Goal: Transaction & Acquisition: Purchase product/service

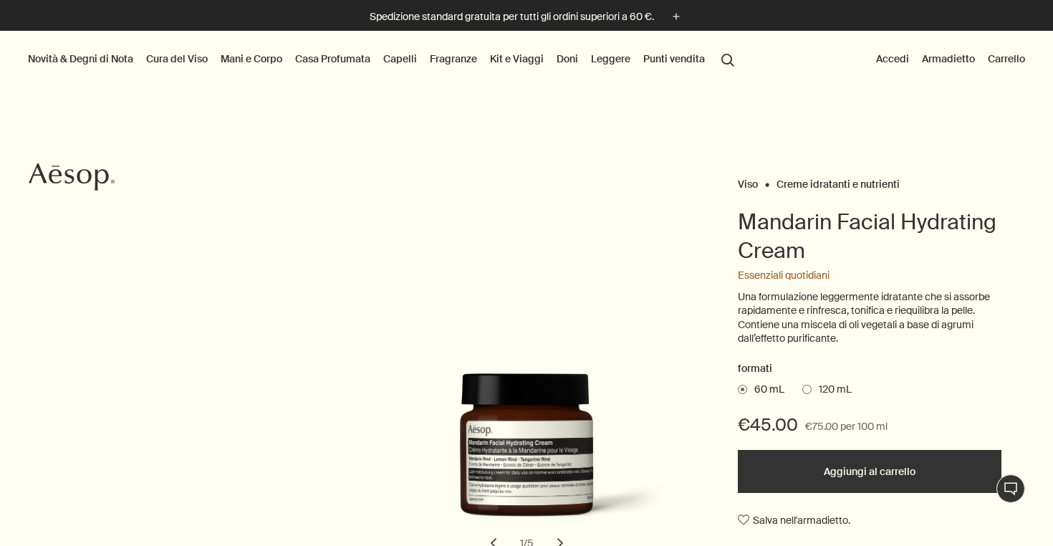
click at [808, 386] on span at bounding box center [806, 389] width 9 height 9
click at [802, 386] on input "120 mL" at bounding box center [802, 386] width 0 height 9
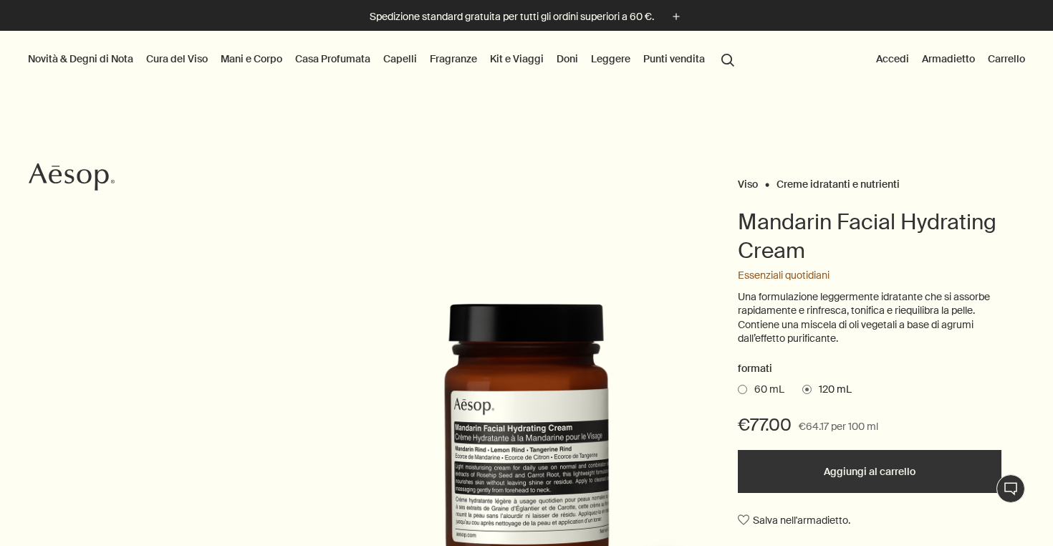
click at [743, 385] on span at bounding box center [742, 389] width 9 height 9
click at [738, 382] on input "60 mL" at bounding box center [738, 386] width 0 height 9
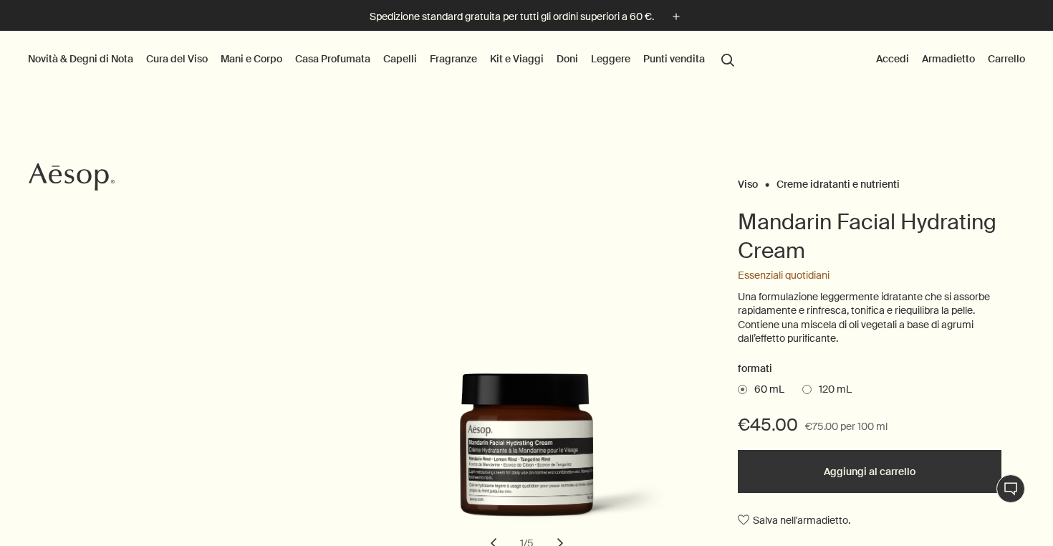
click at [893, 61] on button "Accedi" at bounding box center [892, 58] width 39 height 19
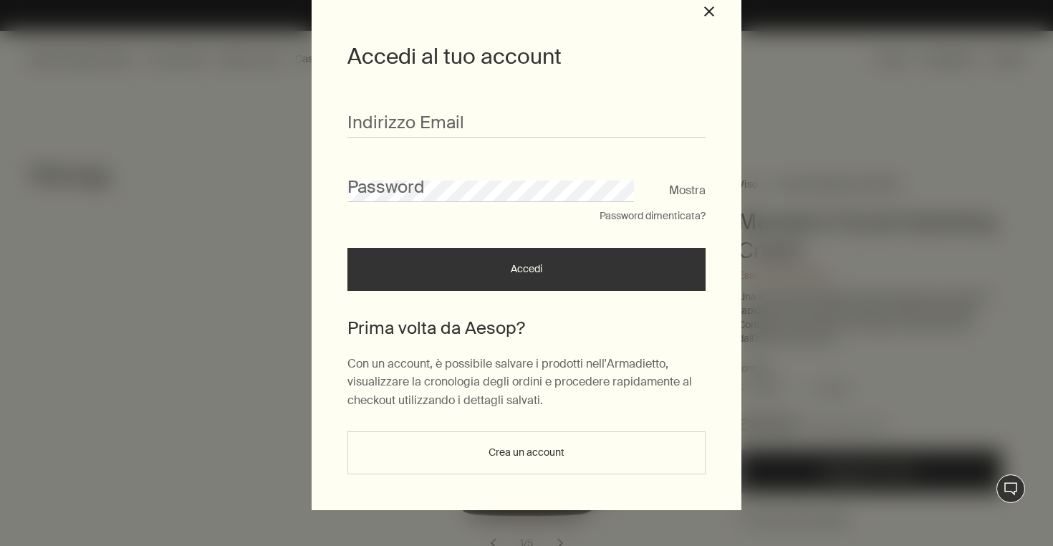
click at [458, 460] on button "Crea un account" at bounding box center [526, 452] width 358 height 43
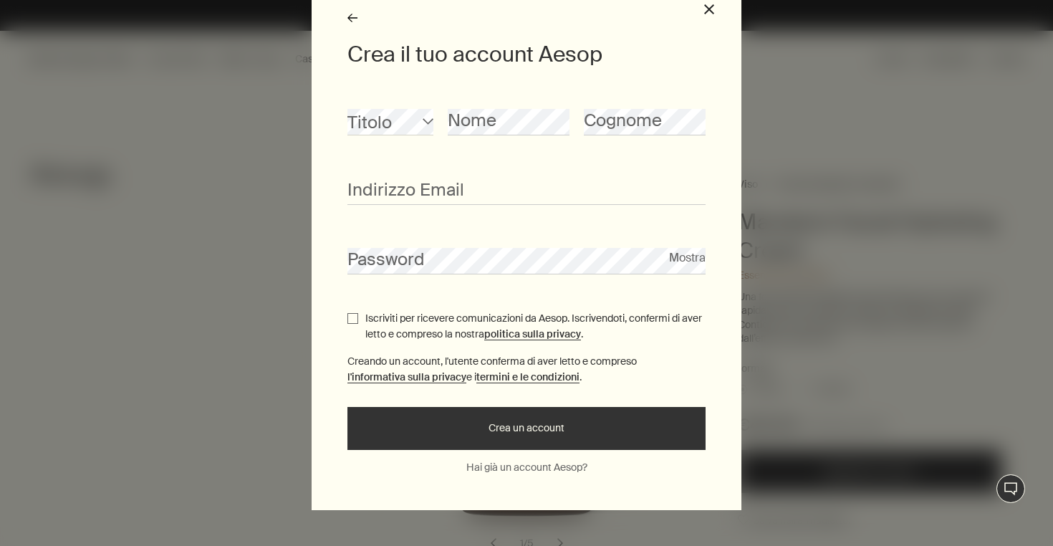
scroll to position [59, 0]
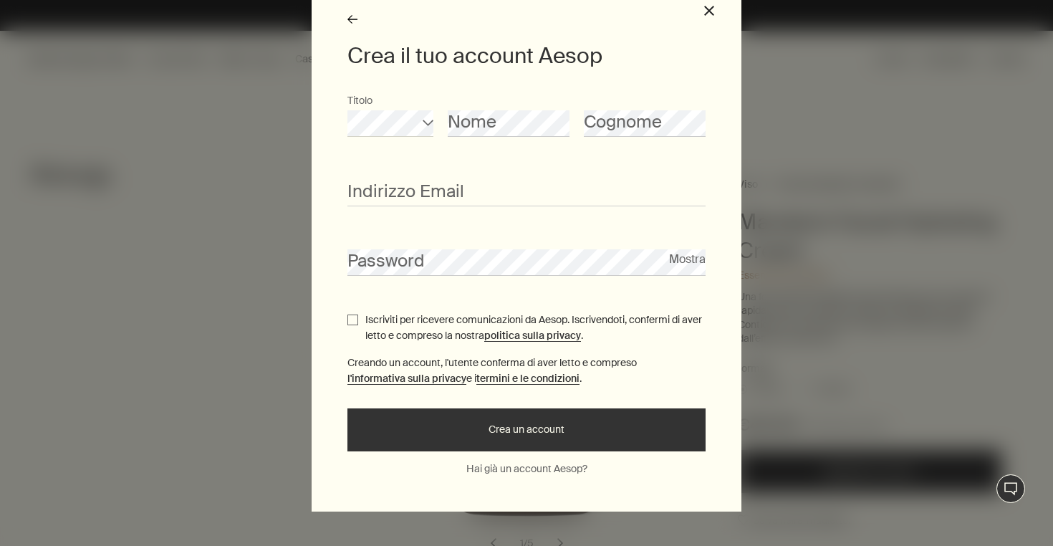
click at [461, 110] on div "Nome" at bounding box center [509, 114] width 122 height 44
click at [606, 110] on div "Cognome" at bounding box center [645, 114] width 122 height 44
type input "**********"
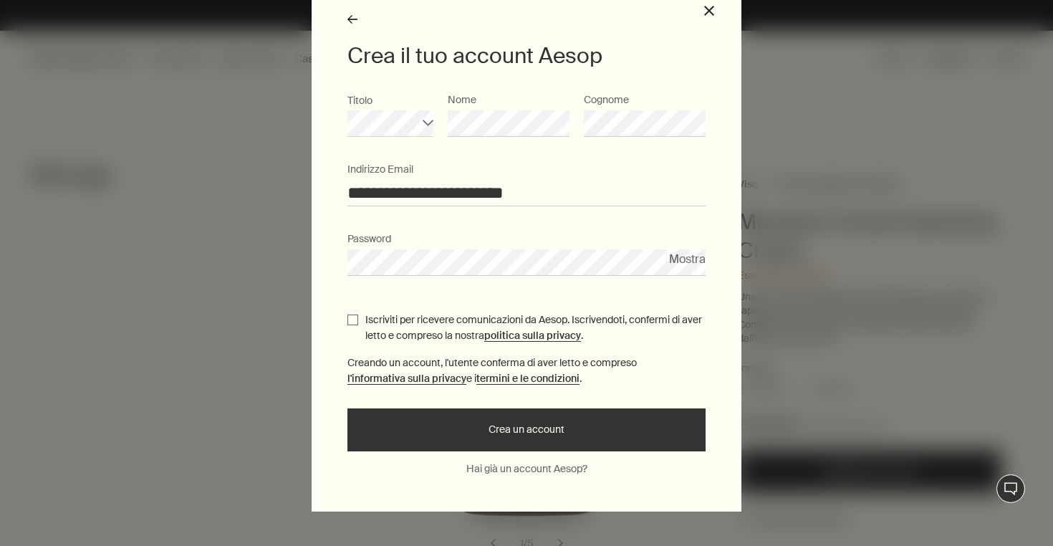
click at [692, 263] on button "Mostra" at bounding box center [687, 258] width 37 height 19
click at [677, 264] on button "Nascondi" at bounding box center [680, 258] width 50 height 19
click at [677, 261] on button "Mostra" at bounding box center [687, 258] width 37 height 19
click at [677, 261] on button "Nascondi" at bounding box center [680, 258] width 50 height 19
click at [306, 261] on div "**********" at bounding box center [526, 273] width 1053 height 546
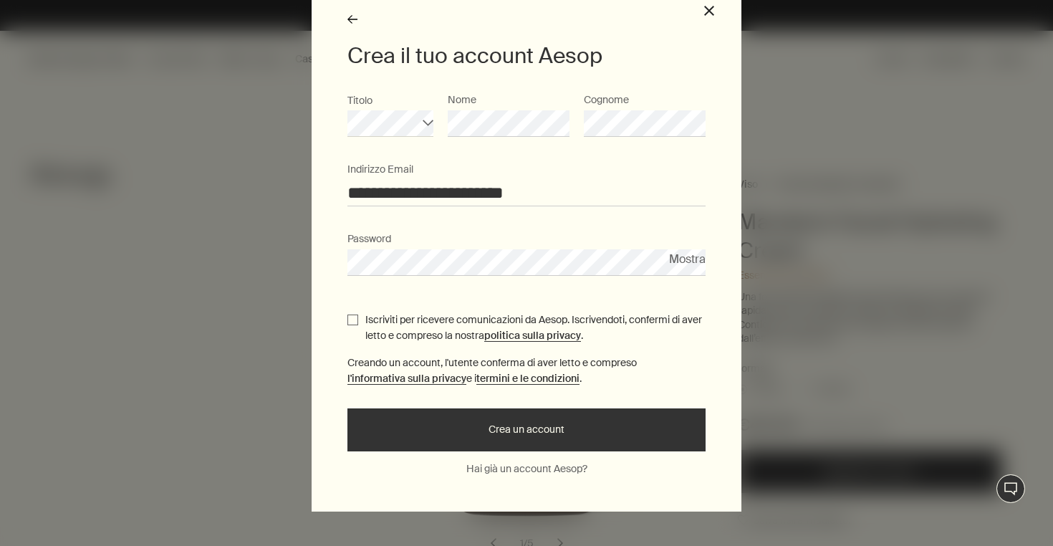
click at [464, 349] on form "**********" at bounding box center [526, 271] width 358 height 359
click at [538, 432] on button "Crea un account" at bounding box center [526, 429] width 358 height 43
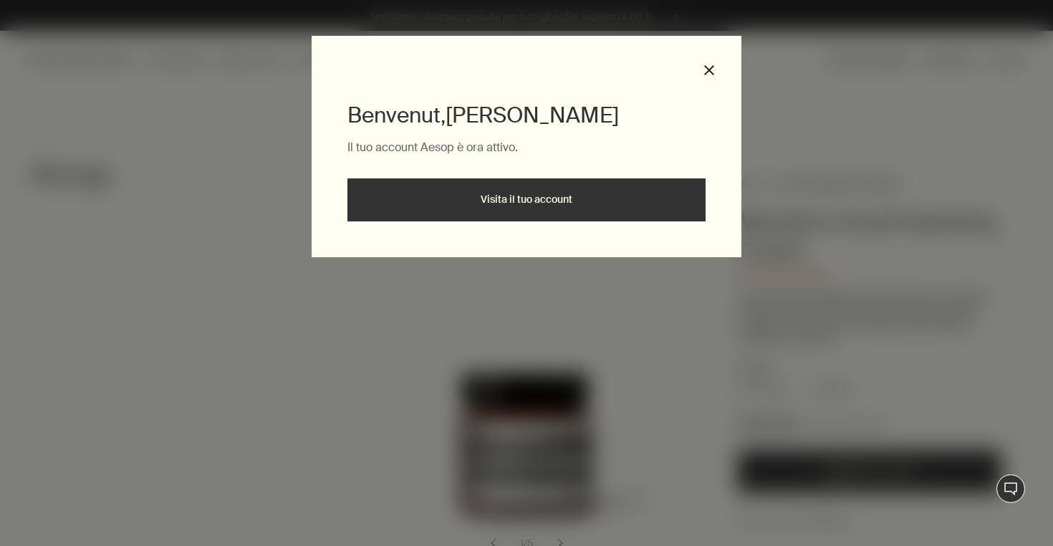
scroll to position [0, 0]
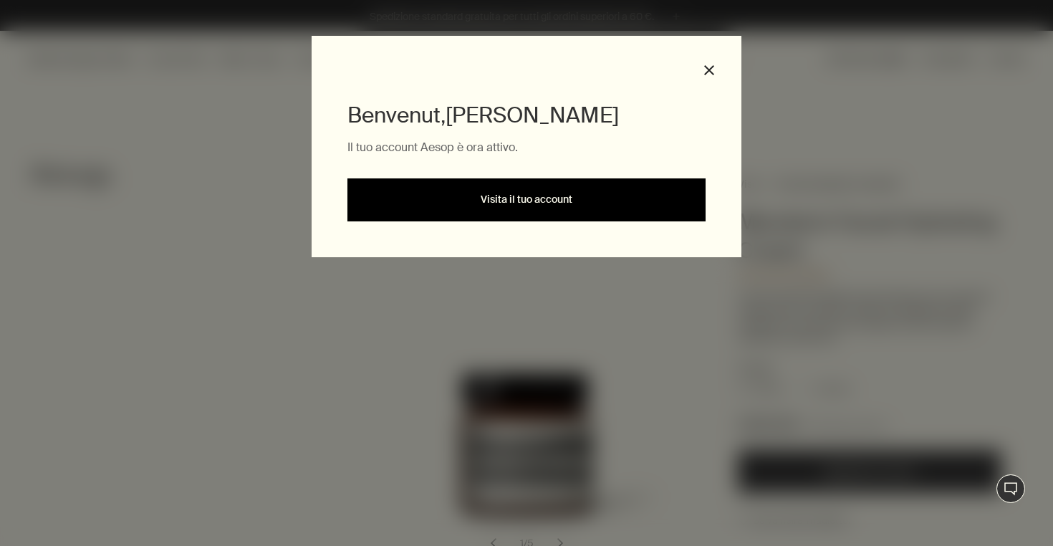
click at [562, 196] on link "Visita il tuo account" at bounding box center [526, 199] width 358 height 43
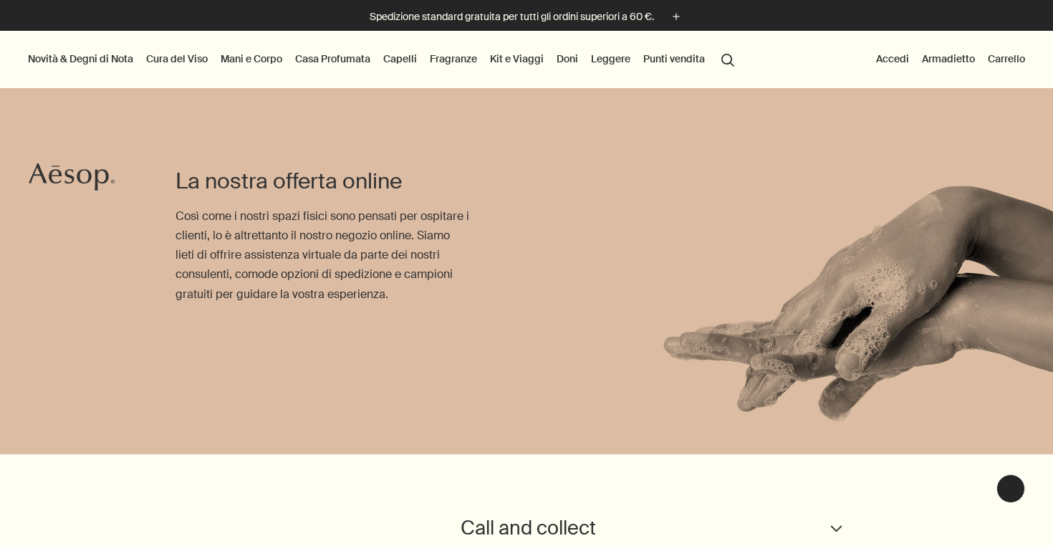
scroll to position [-1, 0]
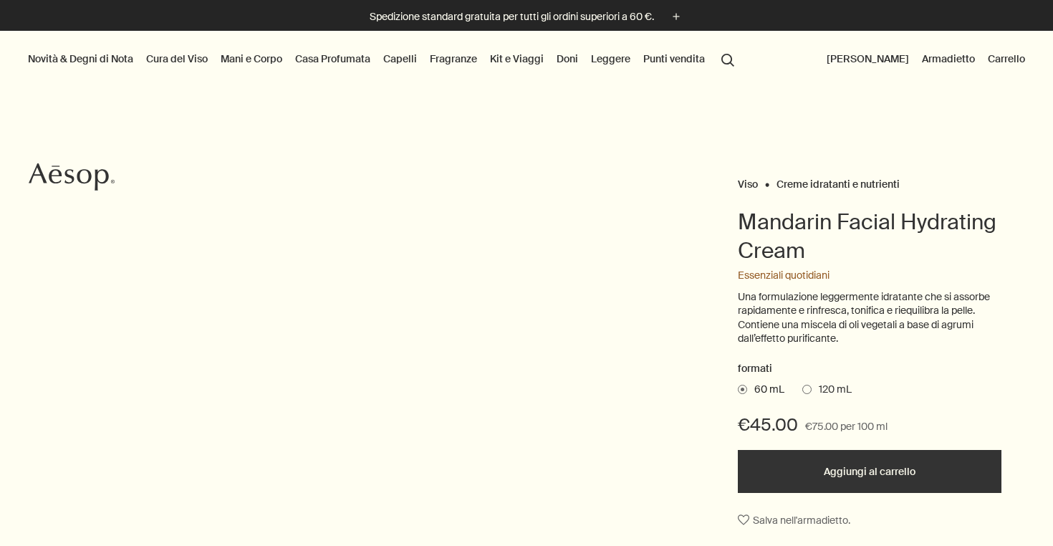
click at [711, 69] on ul "Novità & Degni di Nota Nuovi arrivi Lucent Facial Refiner Lucent Duo Eleos Nour…" at bounding box center [382, 59] width 715 height 57
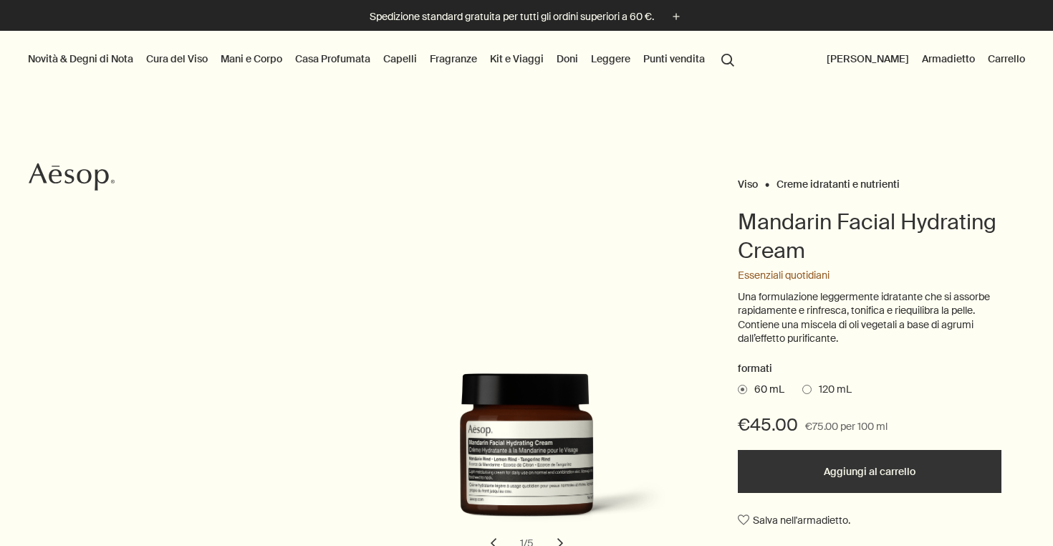
click at [711, 69] on ul "Novità & Degni di Nota Nuovi arrivi Lucent Facial Refiner Lucent Duo Eleos Nour…" at bounding box center [382, 59] width 715 height 57
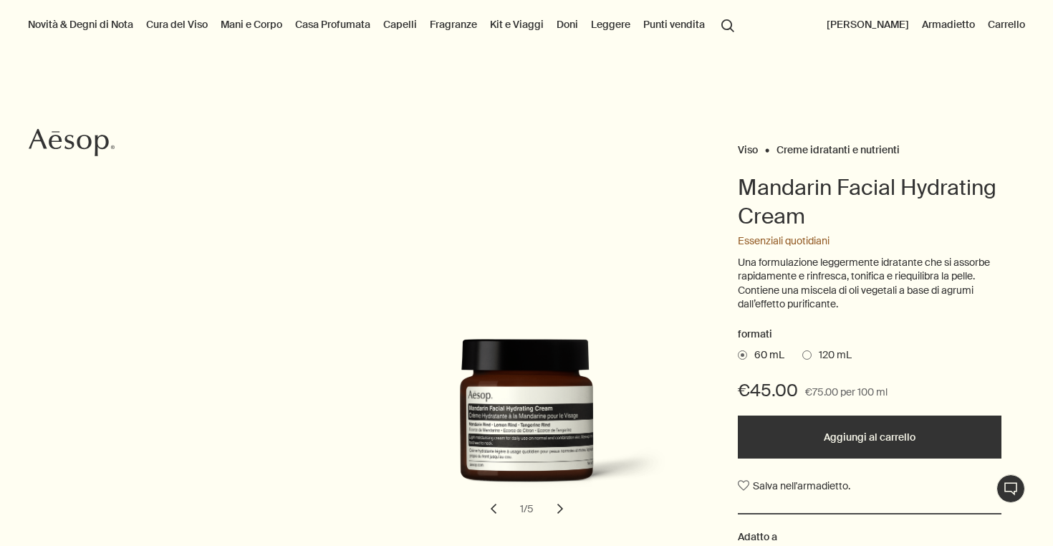
scroll to position [35, 0]
click at [816, 427] on button "Aggiungi al carrello" at bounding box center [870, 436] width 264 height 43
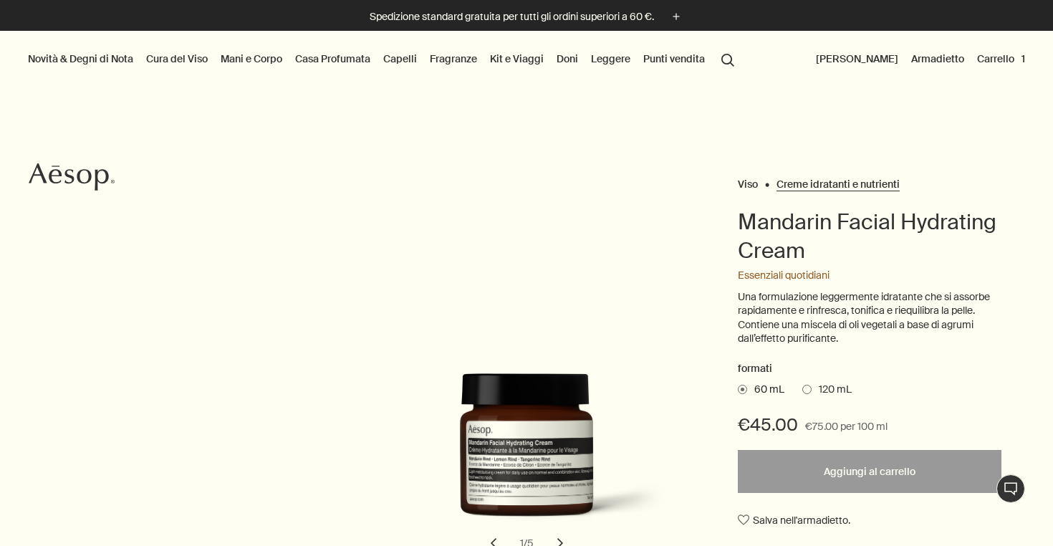
scroll to position [0, 0]
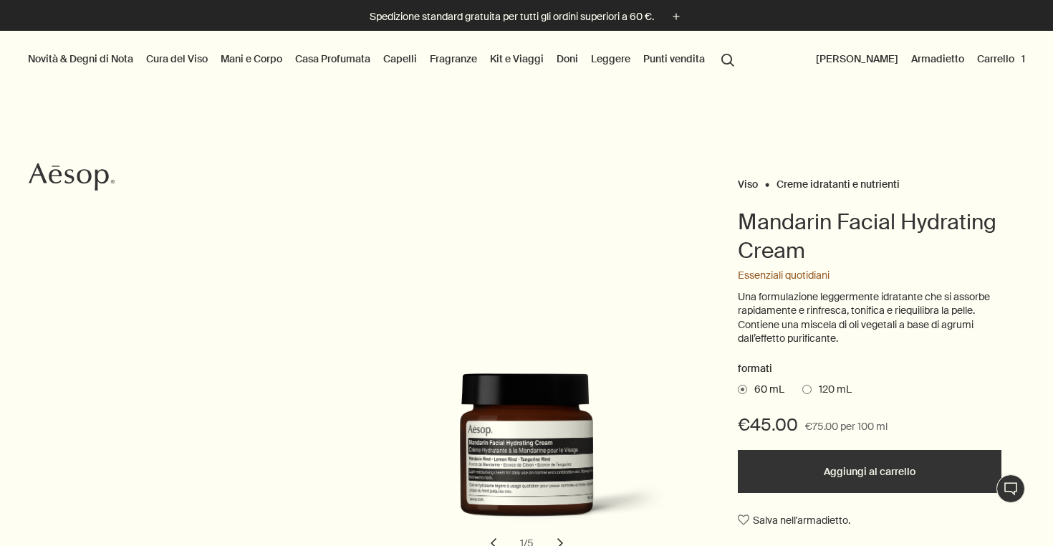
click at [995, 55] on button "Carrello 1" at bounding box center [1001, 58] width 54 height 19
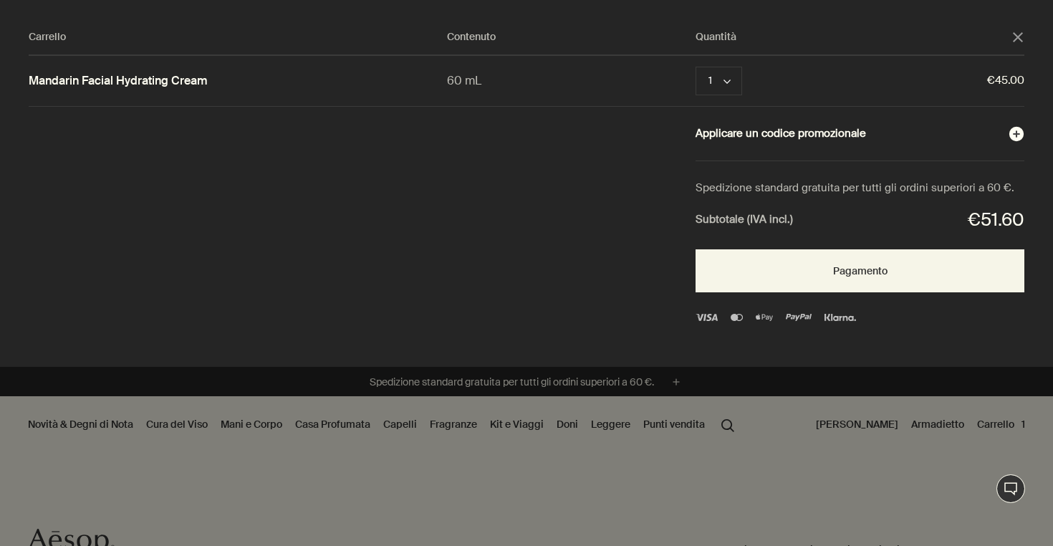
click at [778, 126] on button "Applicare un codice promozionale plusAndCloseWithCircle" at bounding box center [859, 134] width 329 height 19
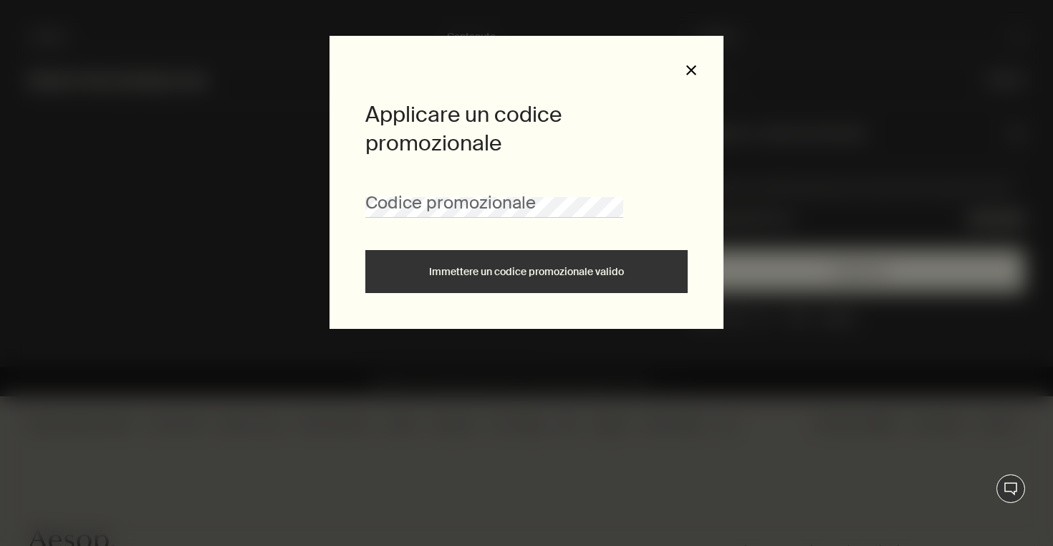
click at [695, 69] on button "close" at bounding box center [691, 70] width 13 height 13
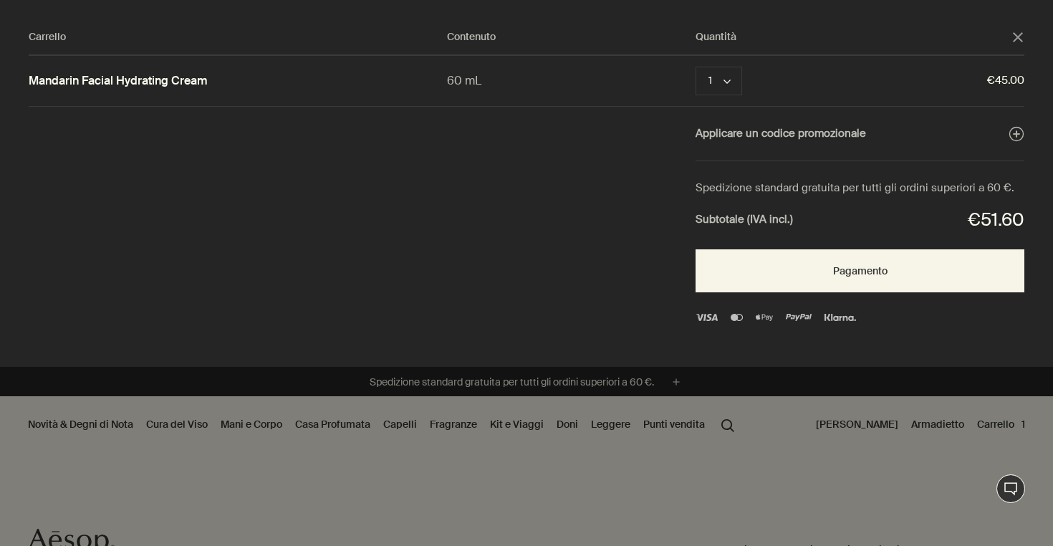
click at [1016, 36] on polygon "Chiudere" at bounding box center [1017, 37] width 10 height 10
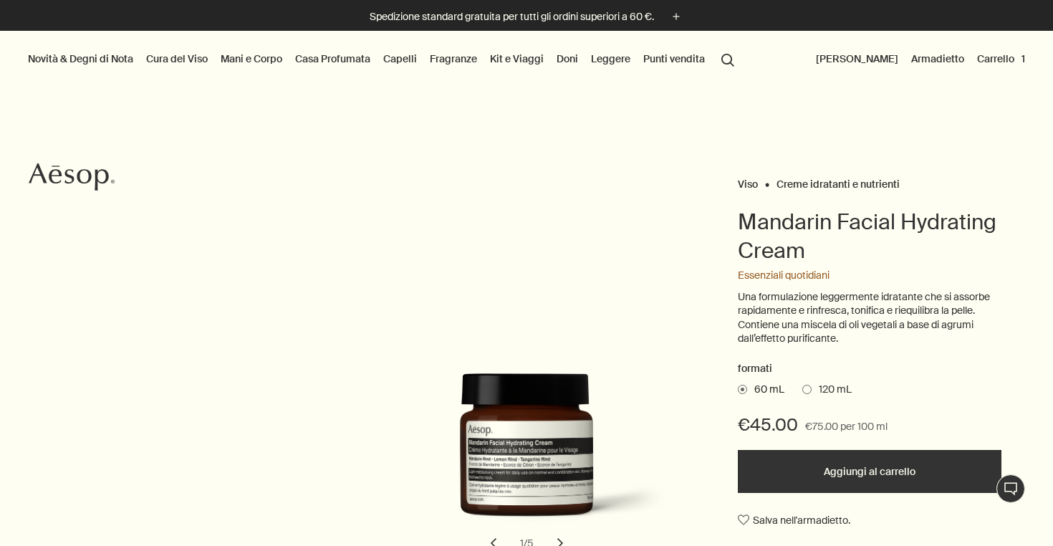
click at [993, 52] on button "Carrello 1" at bounding box center [1001, 58] width 54 height 19
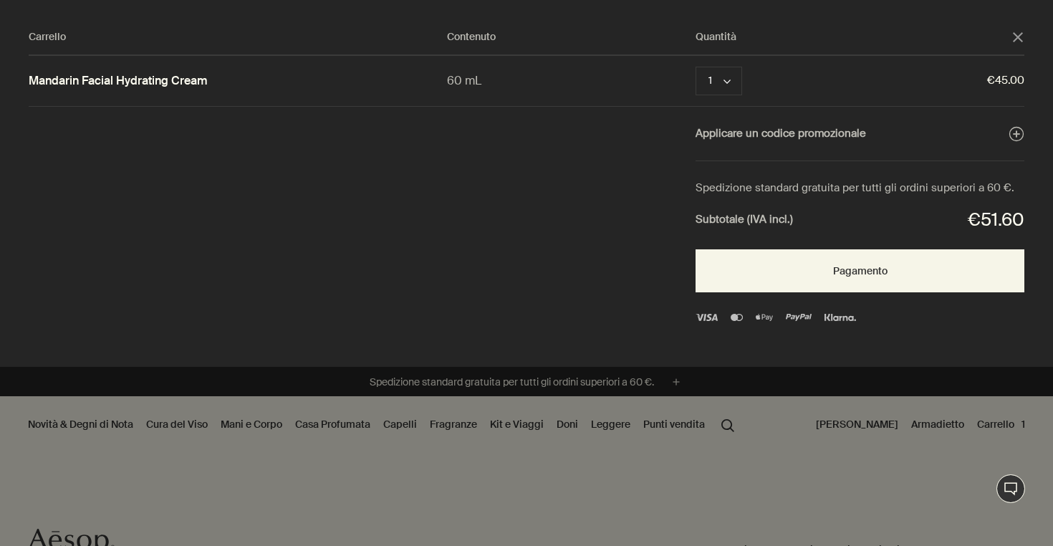
click at [1015, 34] on polygon "Chiudere" at bounding box center [1017, 37] width 10 height 10
